Goal: Transaction & Acquisition: Purchase product/service

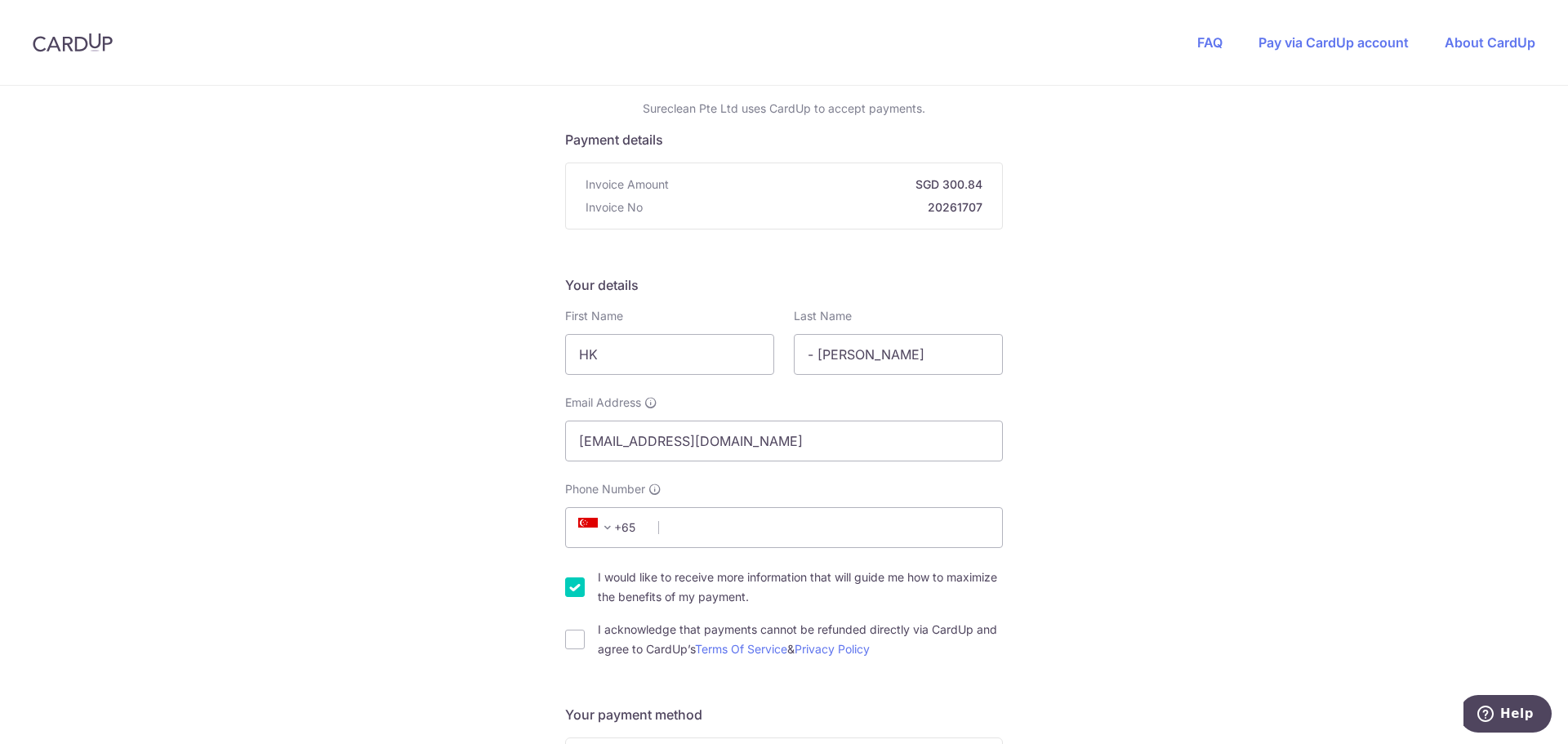
scroll to position [82, 0]
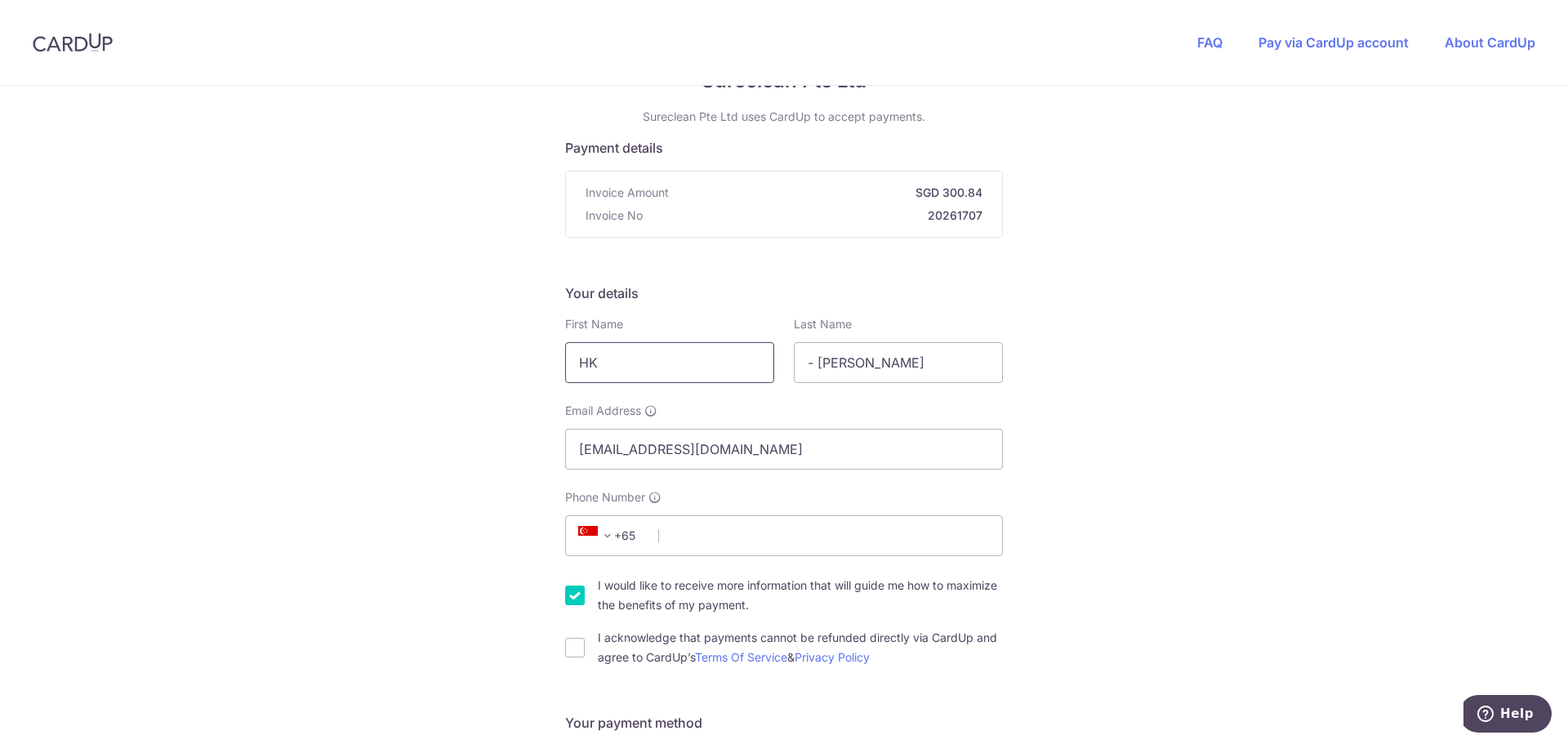
click at [611, 359] on input "HK" at bounding box center [669, 362] width 209 height 40
type input "H"
type input "[PERSON_NAME]"
type input "96807507"
type input "130003"
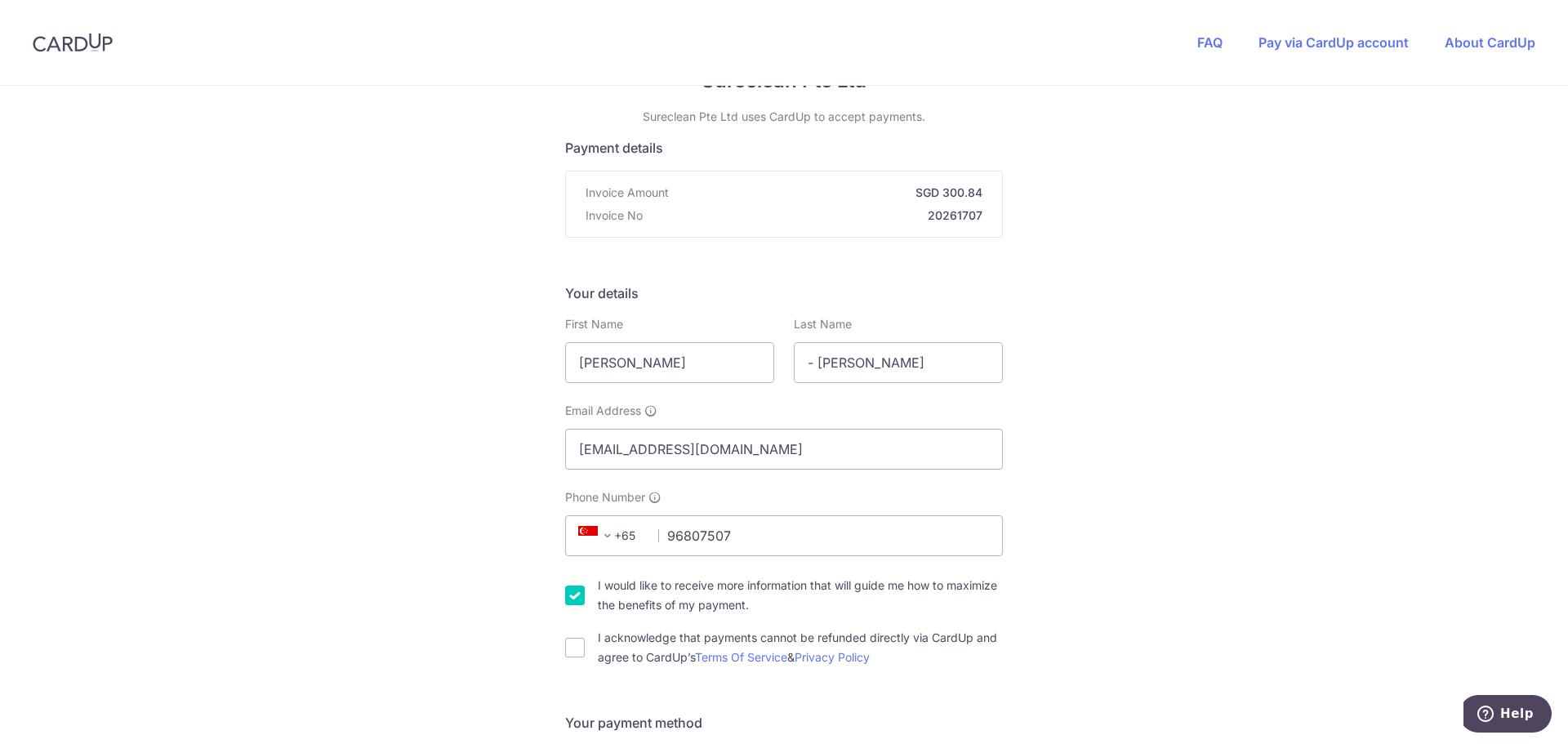
type input "Blk [STREET_ADDRESS]"
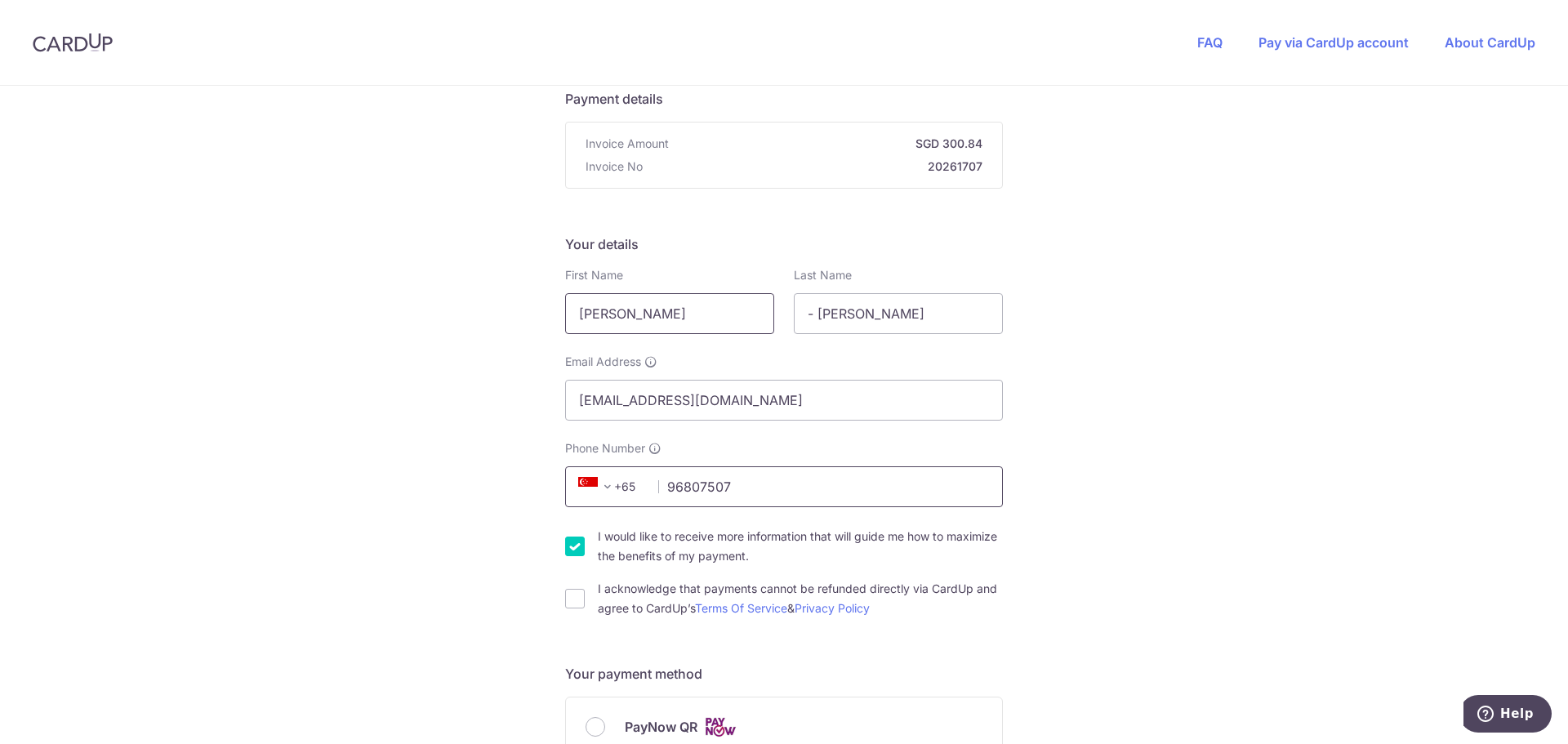
scroll to position [97, 0]
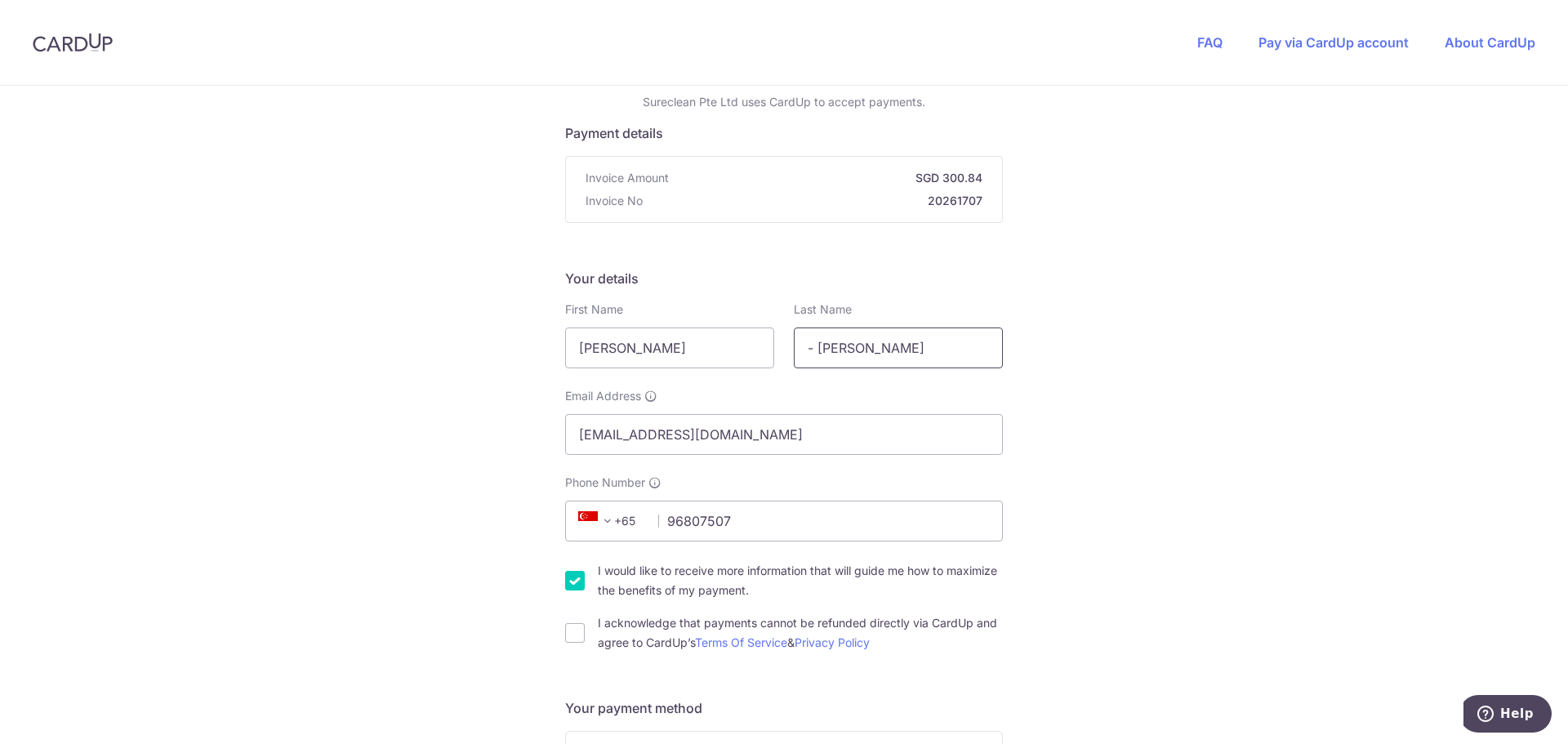
click at [961, 351] on input "- [PERSON_NAME]" at bounding box center [897, 347] width 209 height 40
type input "-"
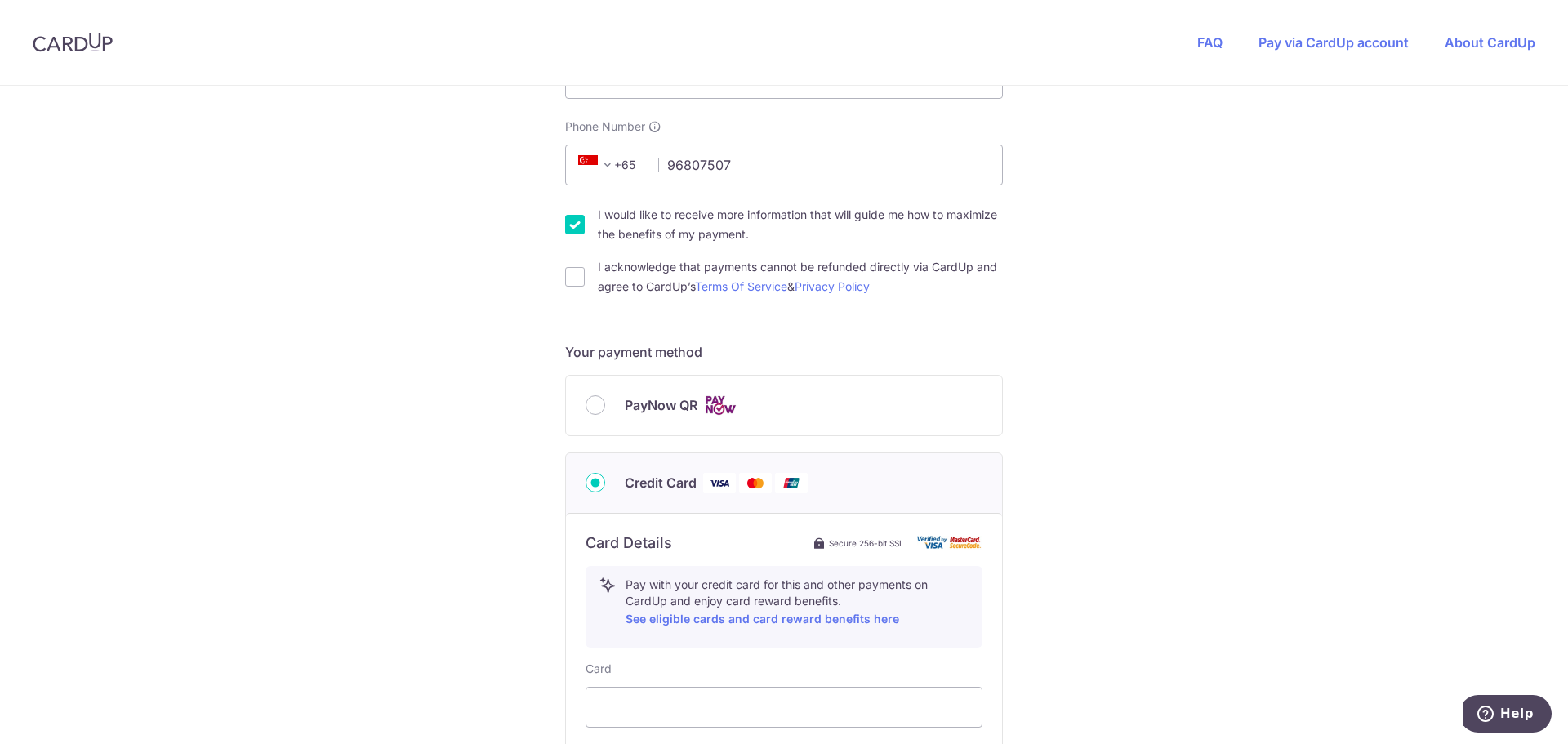
scroll to position [505, 0]
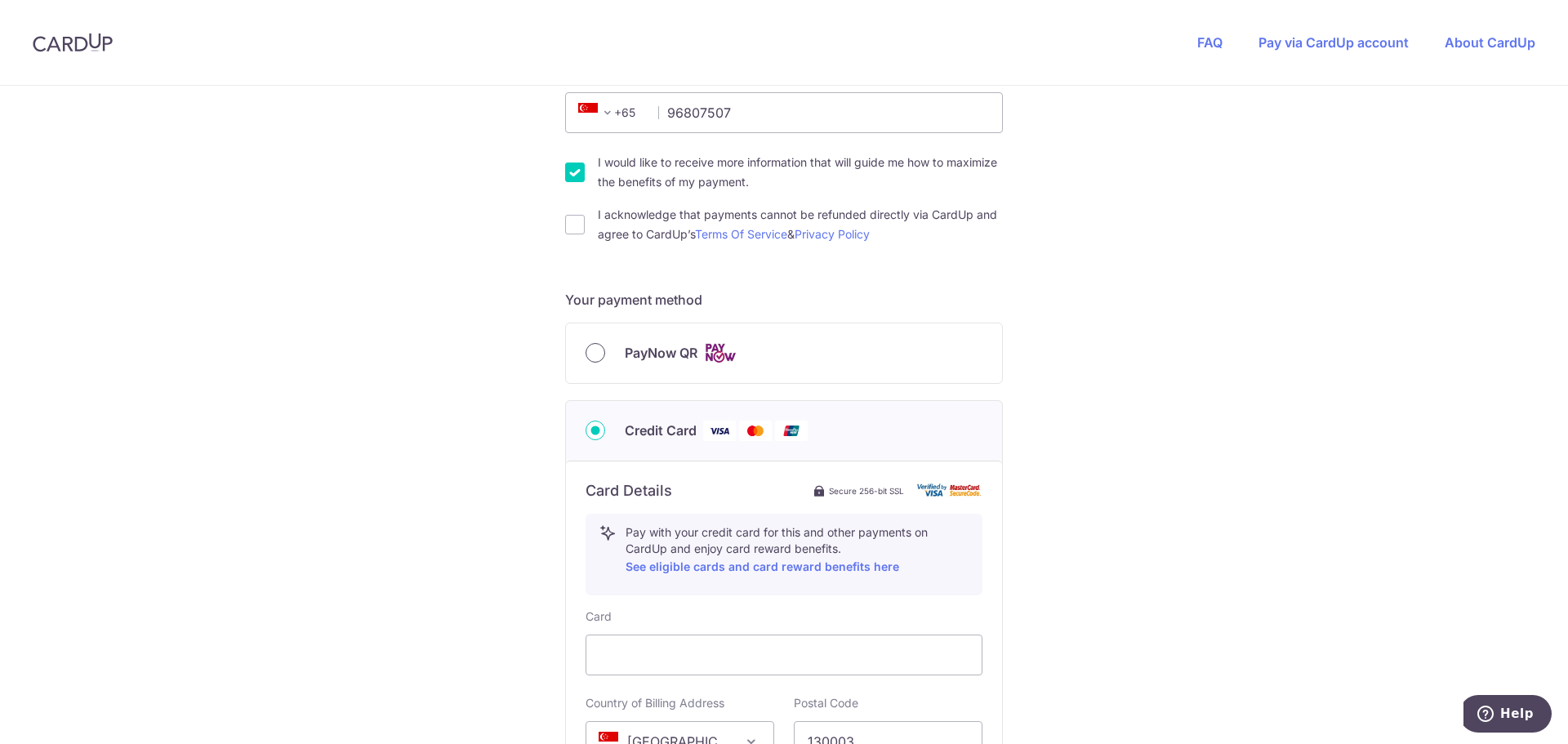
type input "Tee"
click at [595, 356] on input "PayNow QR" at bounding box center [596, 353] width 20 height 20
radio input "true"
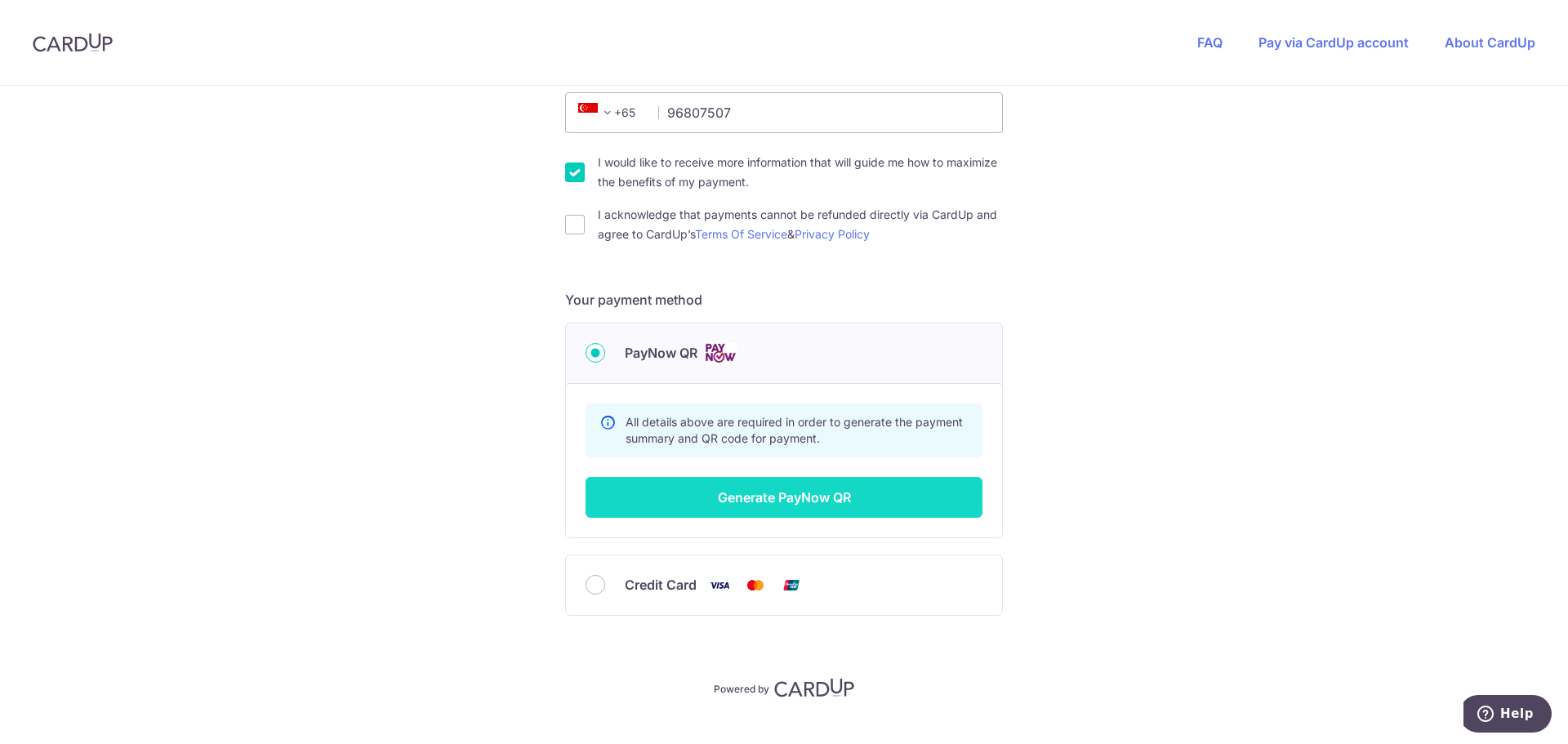
click at [763, 496] on button "Generate PayNow QR" at bounding box center [784, 497] width 397 height 40
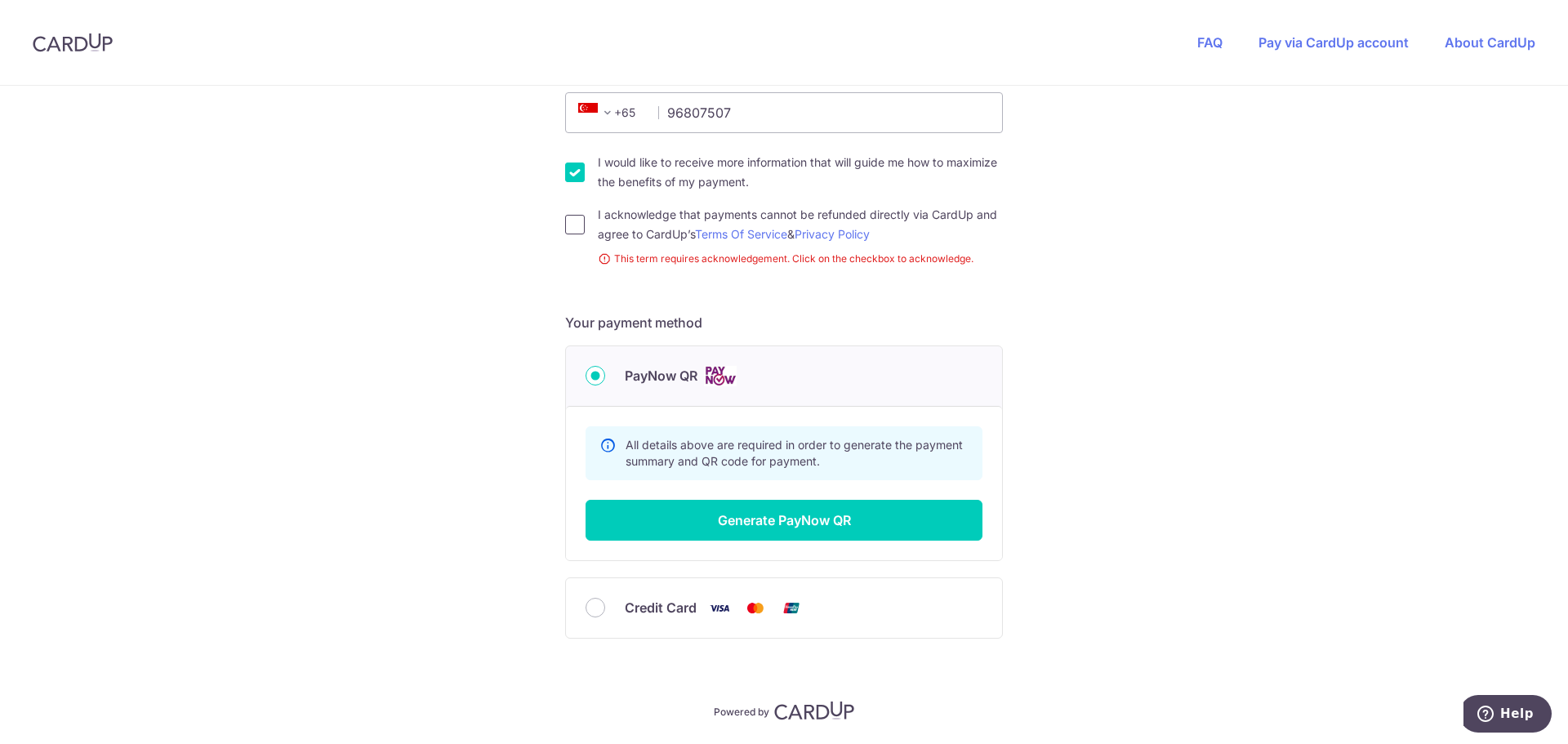
click at [573, 231] on input "I acknowledge that payments cannot be refunded directly via CardUp and agree to…" at bounding box center [575, 224] width 20 height 20
checkbox input "true"
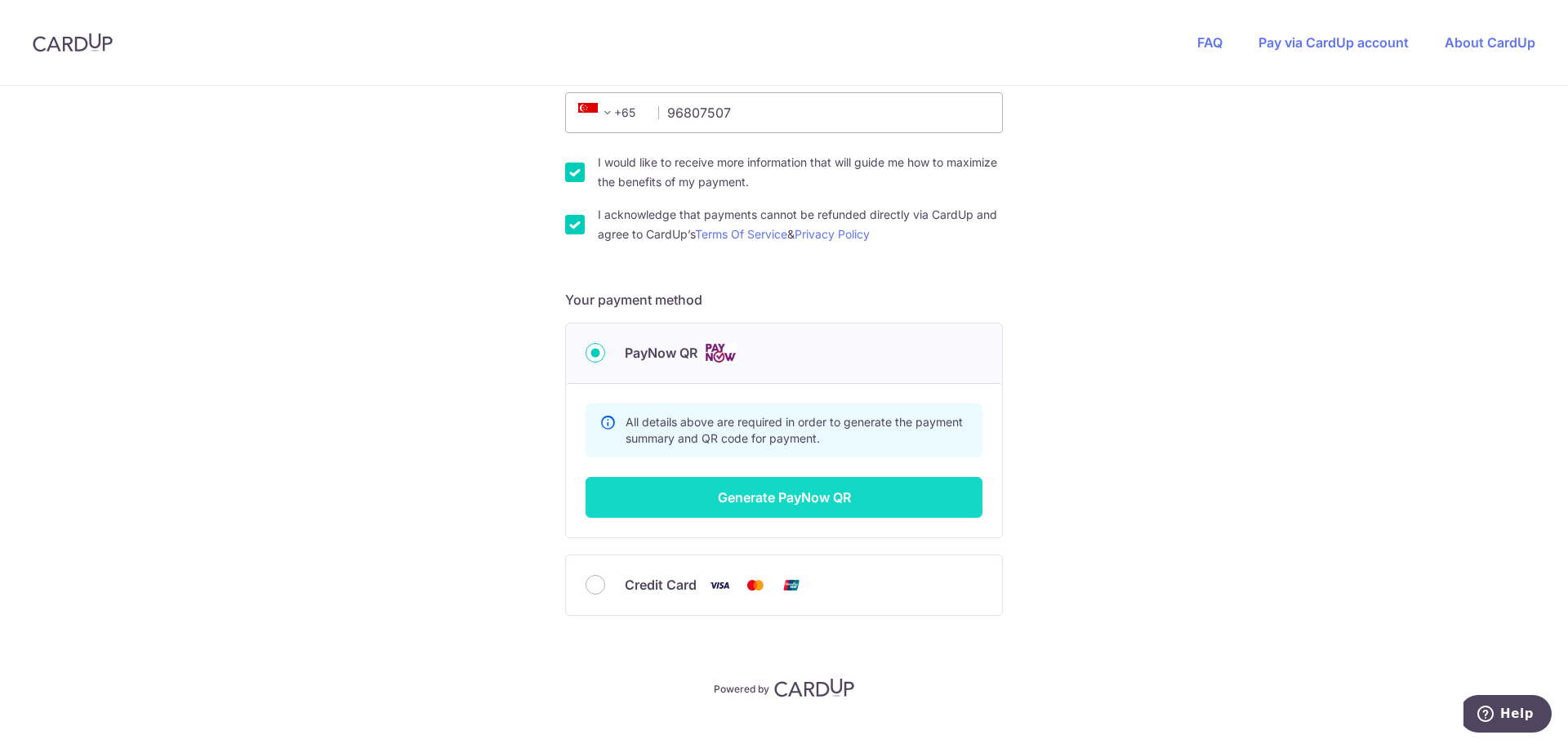
click at [732, 487] on button "Generate PayNow QR" at bounding box center [784, 497] width 397 height 40
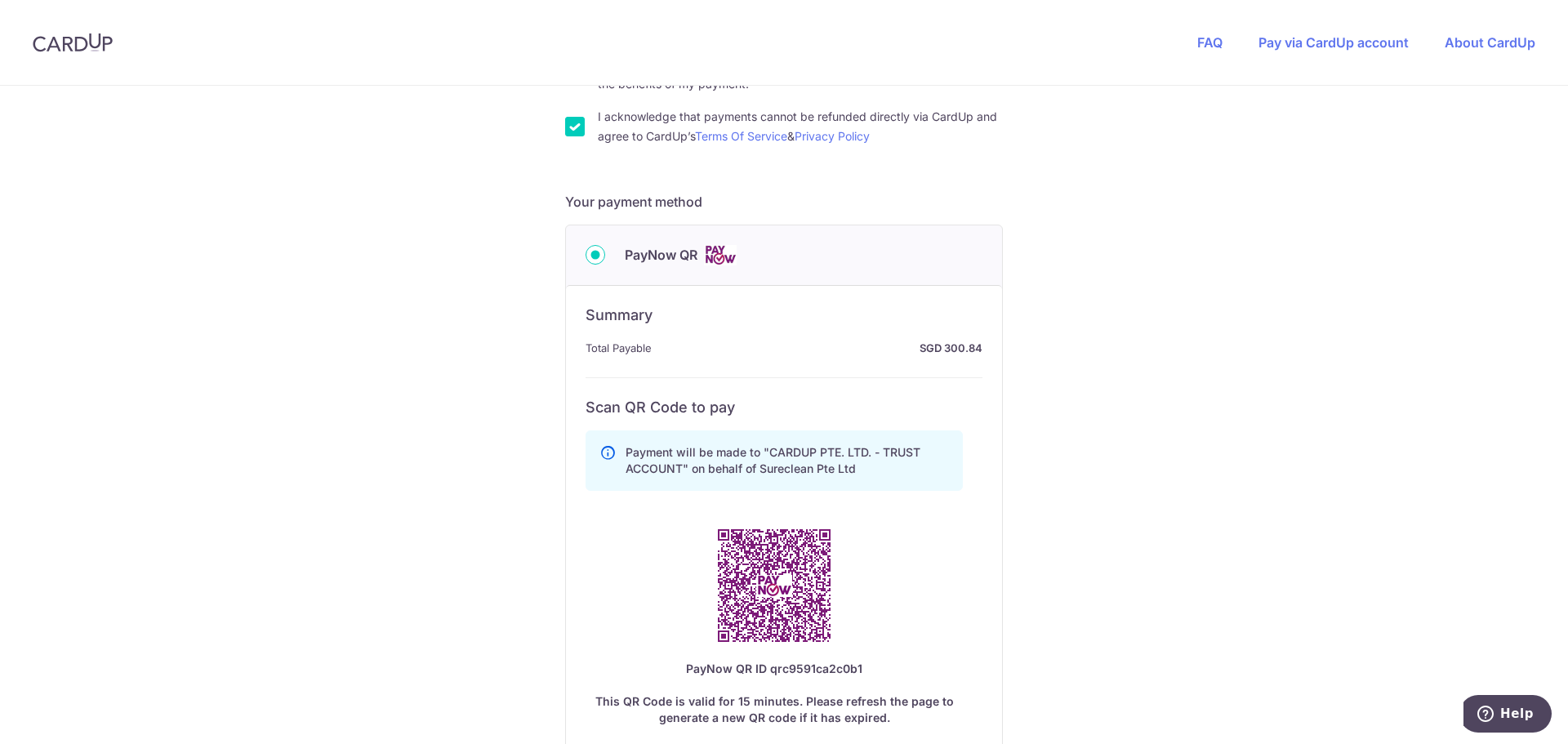
scroll to position [831, 0]
